Goal: Task Accomplishment & Management: Manage account settings

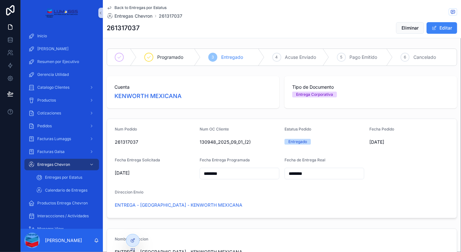
scroll to position [292, 0]
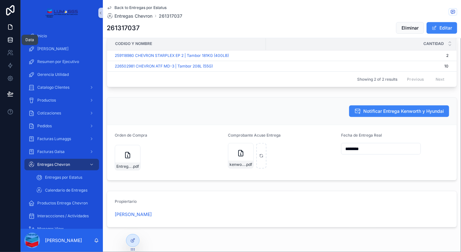
click at [12, 44] on link at bounding box center [10, 39] width 20 height 13
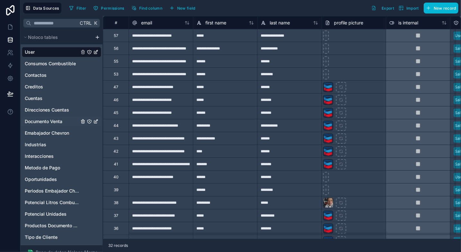
click at [59, 120] on span "Documento Venta" at bounding box center [44, 121] width 38 height 6
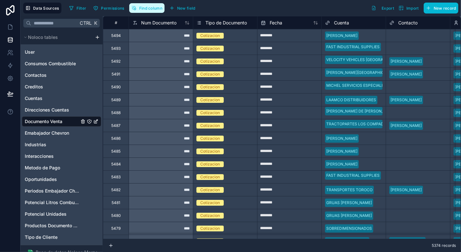
click at [150, 11] on button "Find column" at bounding box center [146, 8] width 35 height 10
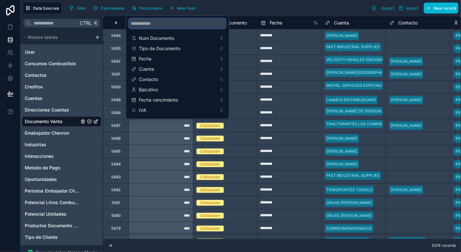
click at [147, 23] on input "scrollable content" at bounding box center [178, 23] width 98 height 10
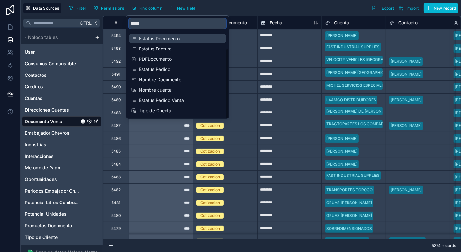
scroll to position [41, 0]
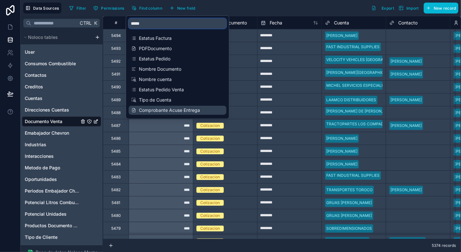
type input "*****"
click at [167, 111] on span "Comprobante Acuse Entrega" at bounding box center [178, 110] width 78 height 6
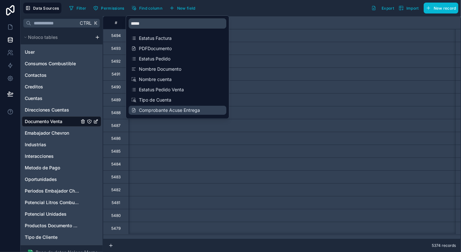
scroll to position [0, 2765]
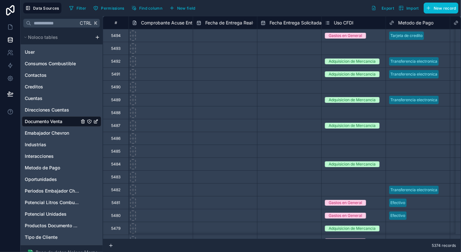
click at [243, 5] on div "Filter Permissions Find column New field Export Import New record" at bounding box center [263, 8] width 392 height 11
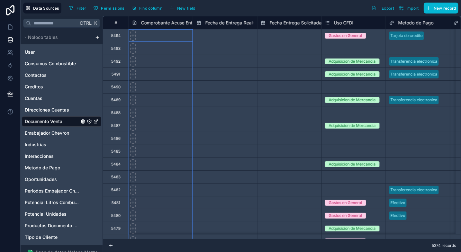
click at [159, 23] on span "Comprobante Acuse Entrega" at bounding box center [171, 23] width 61 height 6
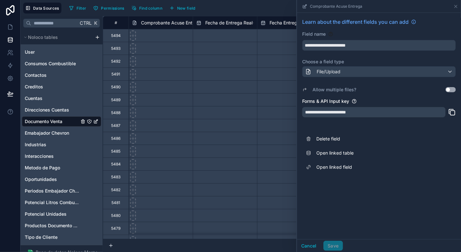
click at [453, 90] on button "Use setting" at bounding box center [451, 89] width 10 height 5
click at [337, 243] on button "Save" at bounding box center [332, 246] width 19 height 10
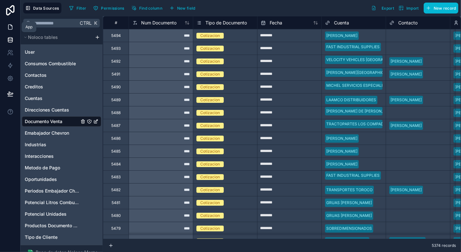
click at [10, 29] on icon at bounding box center [10, 27] width 4 height 5
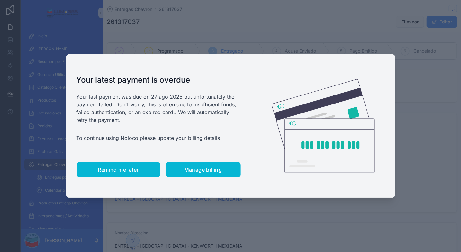
click at [116, 165] on button "Remind me later" at bounding box center [119, 169] width 84 height 15
